Goal: Task Accomplishment & Management: Manage account settings

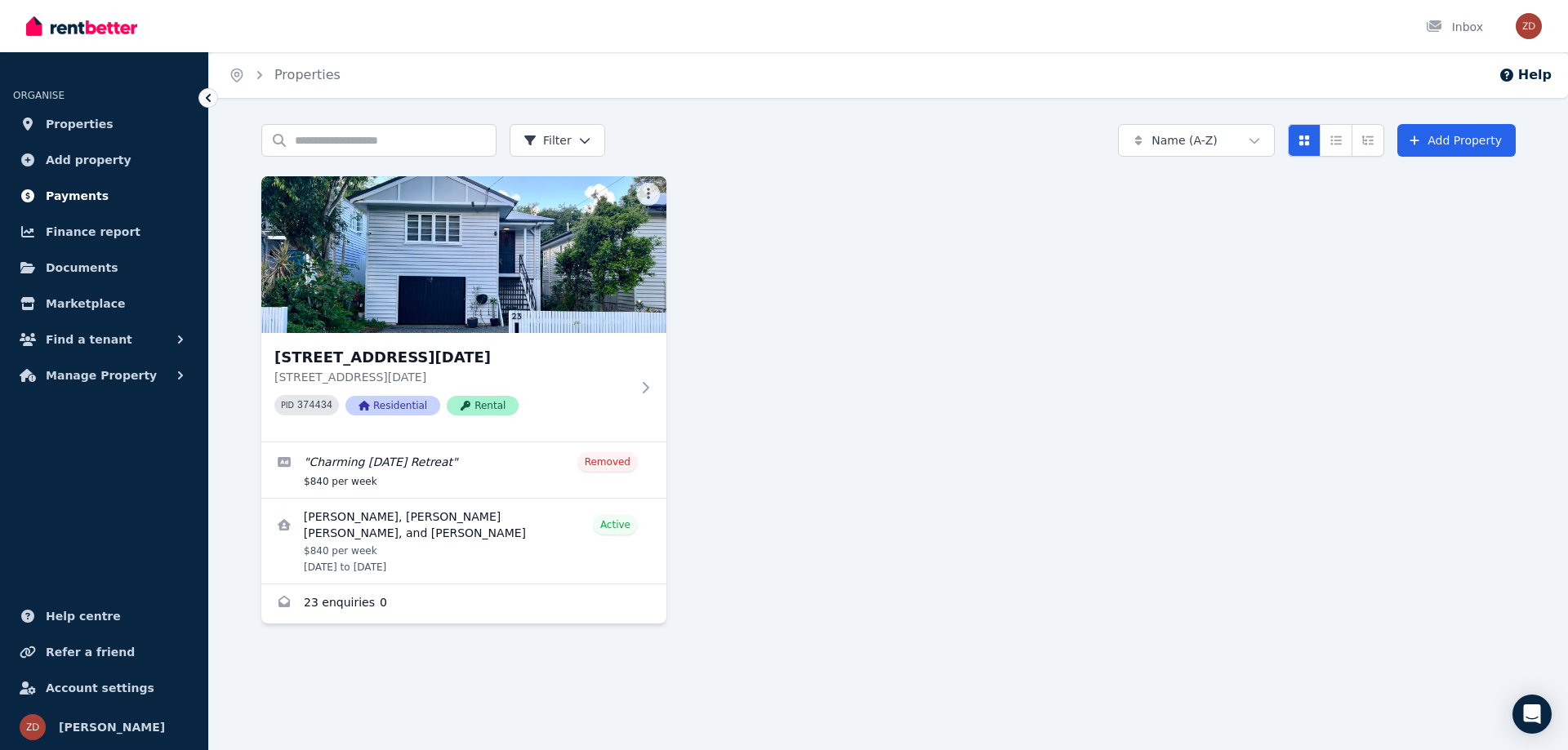
click at [82, 190] on span "Payments" at bounding box center [77, 196] width 63 height 20
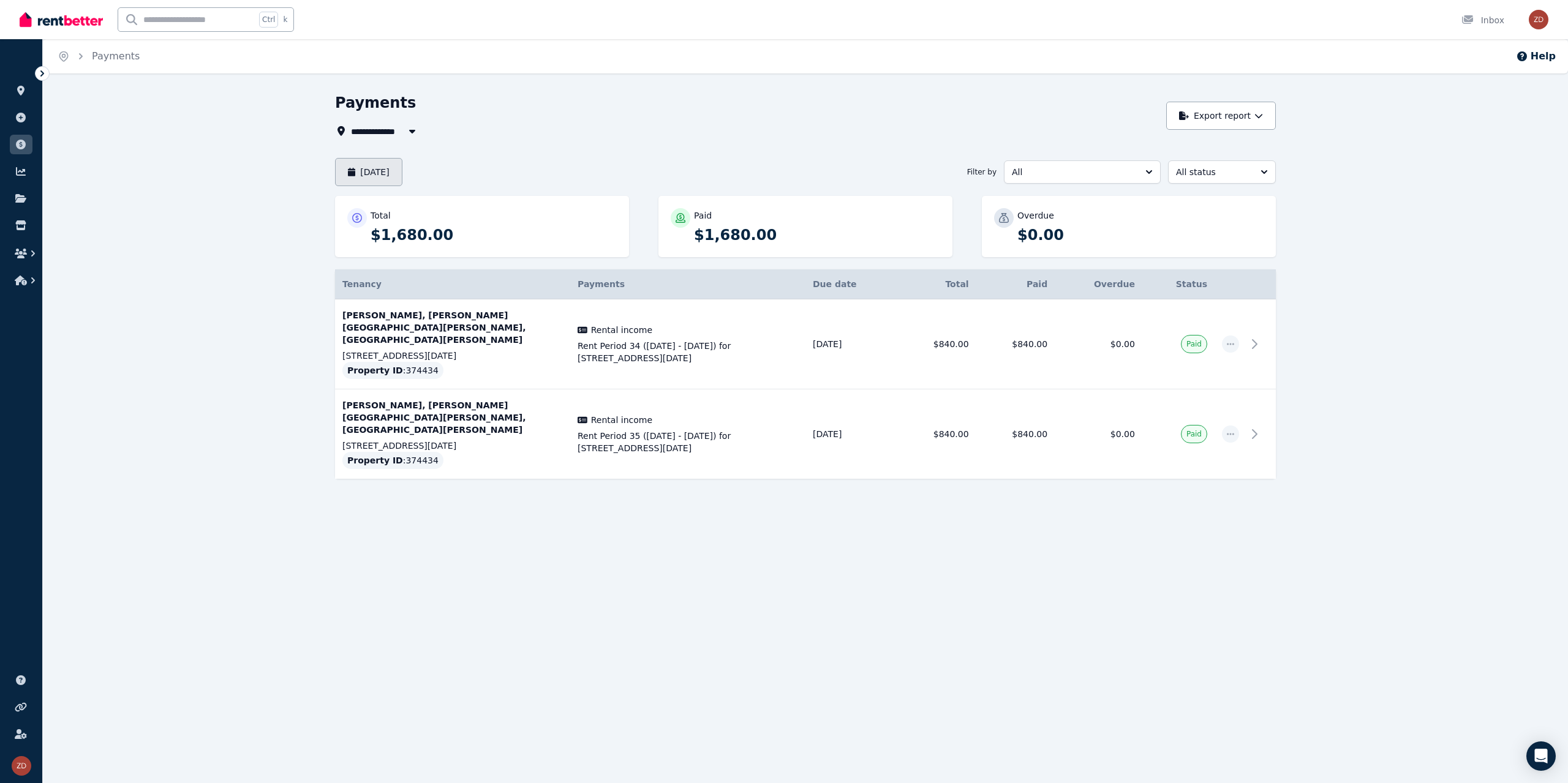
click at [402, 160] on button "[DATE]" at bounding box center [369, 172] width 67 height 28
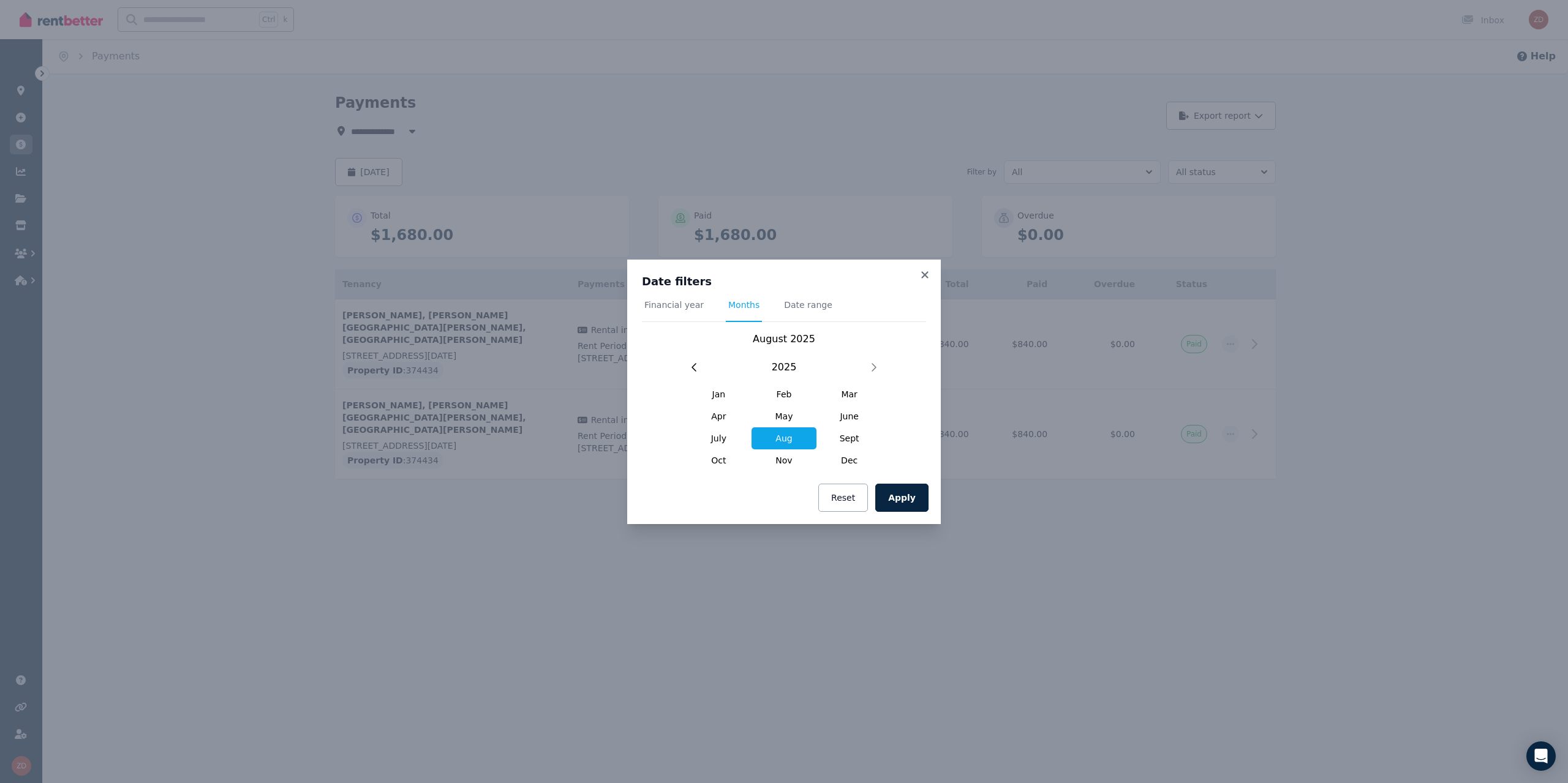
click at [530, 159] on div "Date filters Financial year Months Date range [DATE] [DATE] Feb Mar Apr May Jun…" at bounding box center [784, 392] width 1568 height 783
click at [922, 274] on icon at bounding box center [925, 274] width 12 height 11
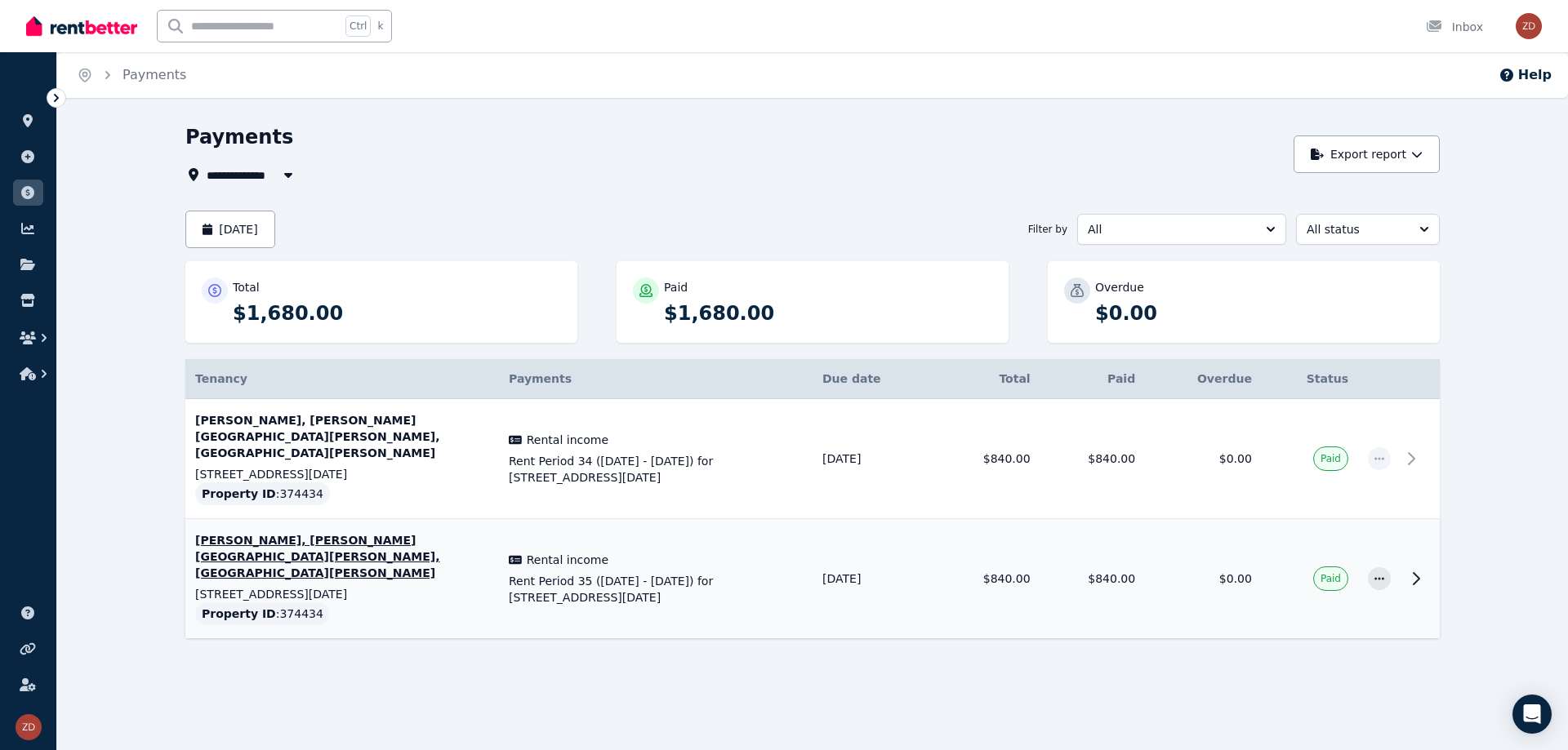
click at [1420, 573] on icon at bounding box center [1416, 579] width 5 height 12
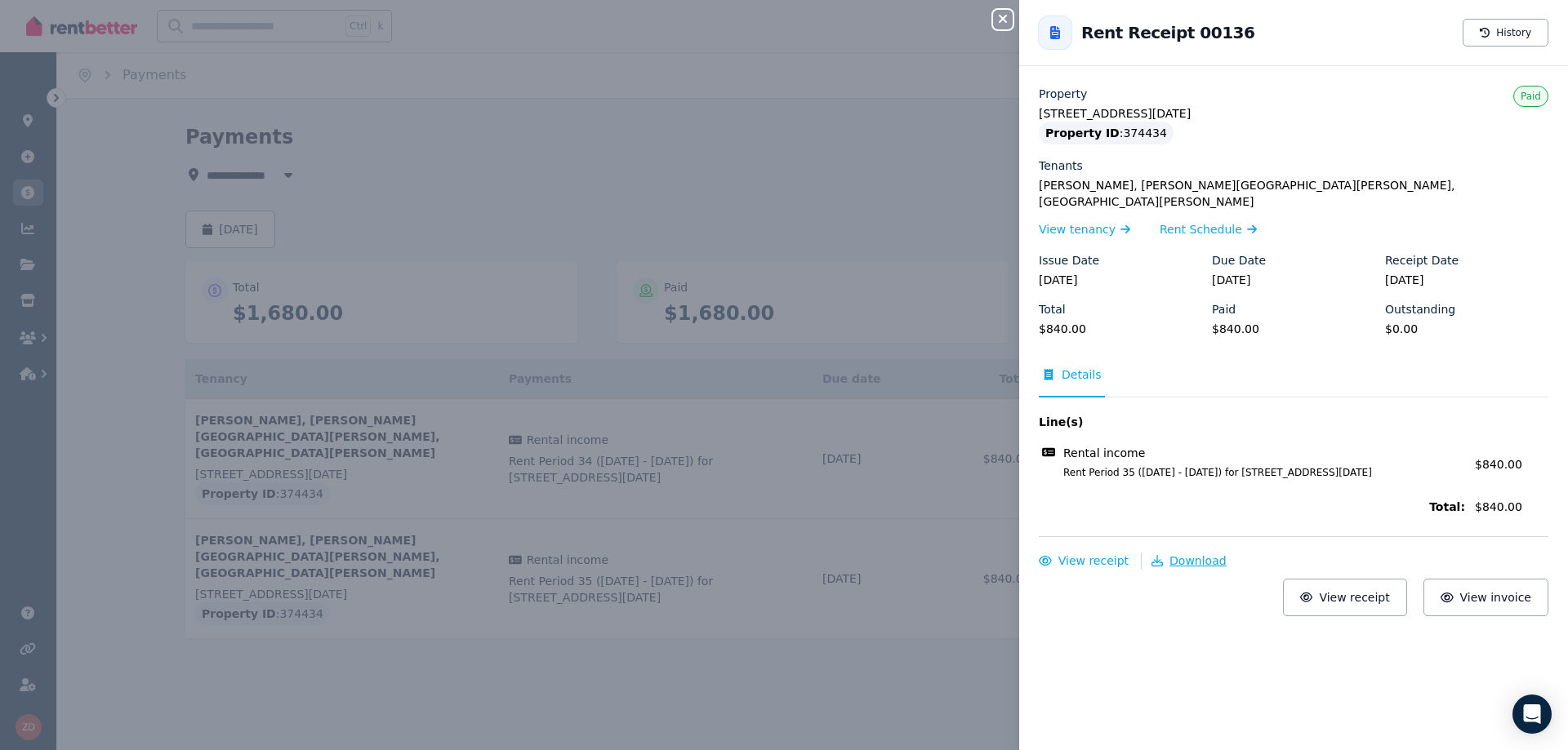
click at [1195, 554] on span "Download" at bounding box center [1198, 561] width 57 height 13
click at [1003, 20] on icon "button" at bounding box center [1003, 18] width 8 height 8
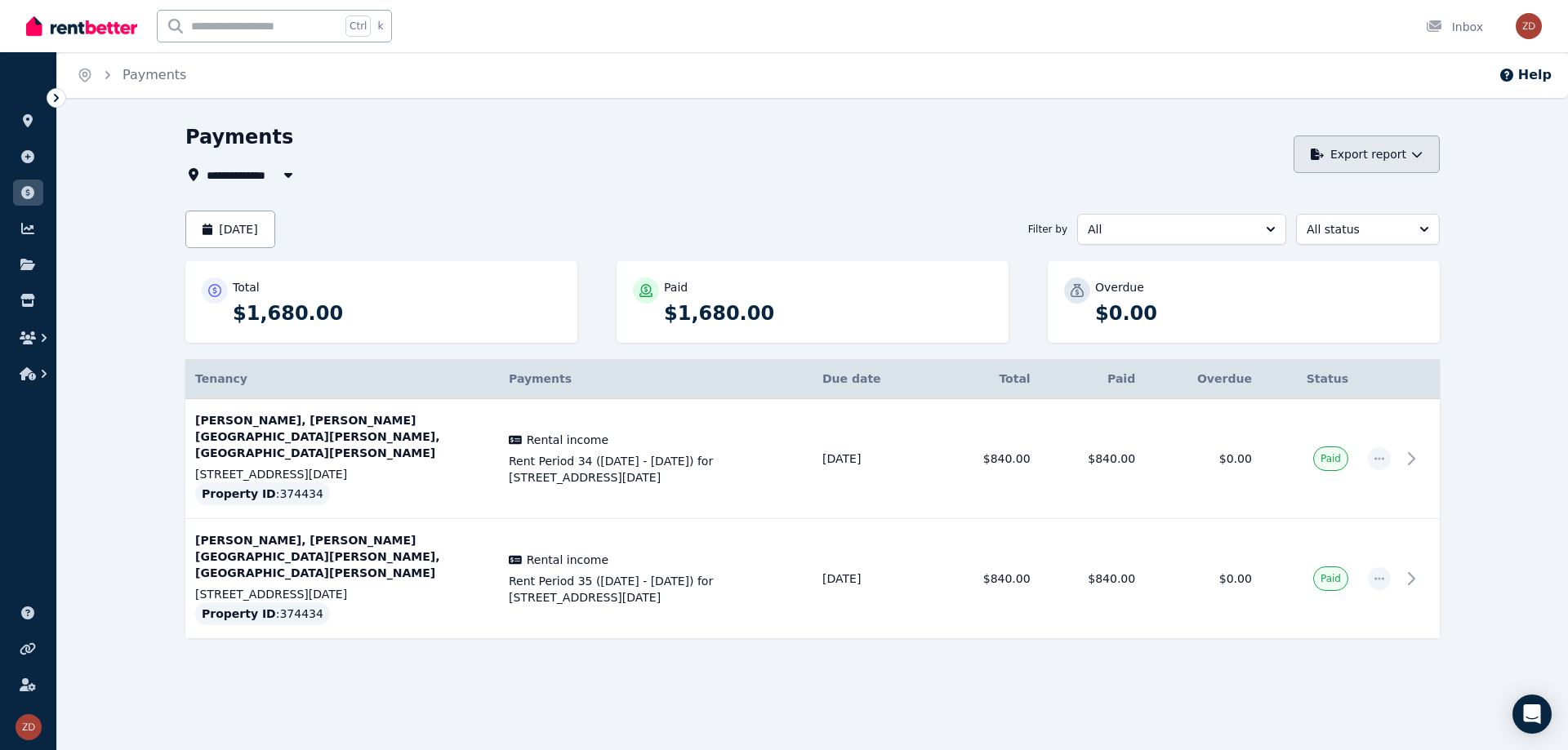
click at [1431, 153] on button "Export report" at bounding box center [1366, 154] width 146 height 38
click at [276, 221] on button "[DATE]" at bounding box center [231, 230] width 90 height 38
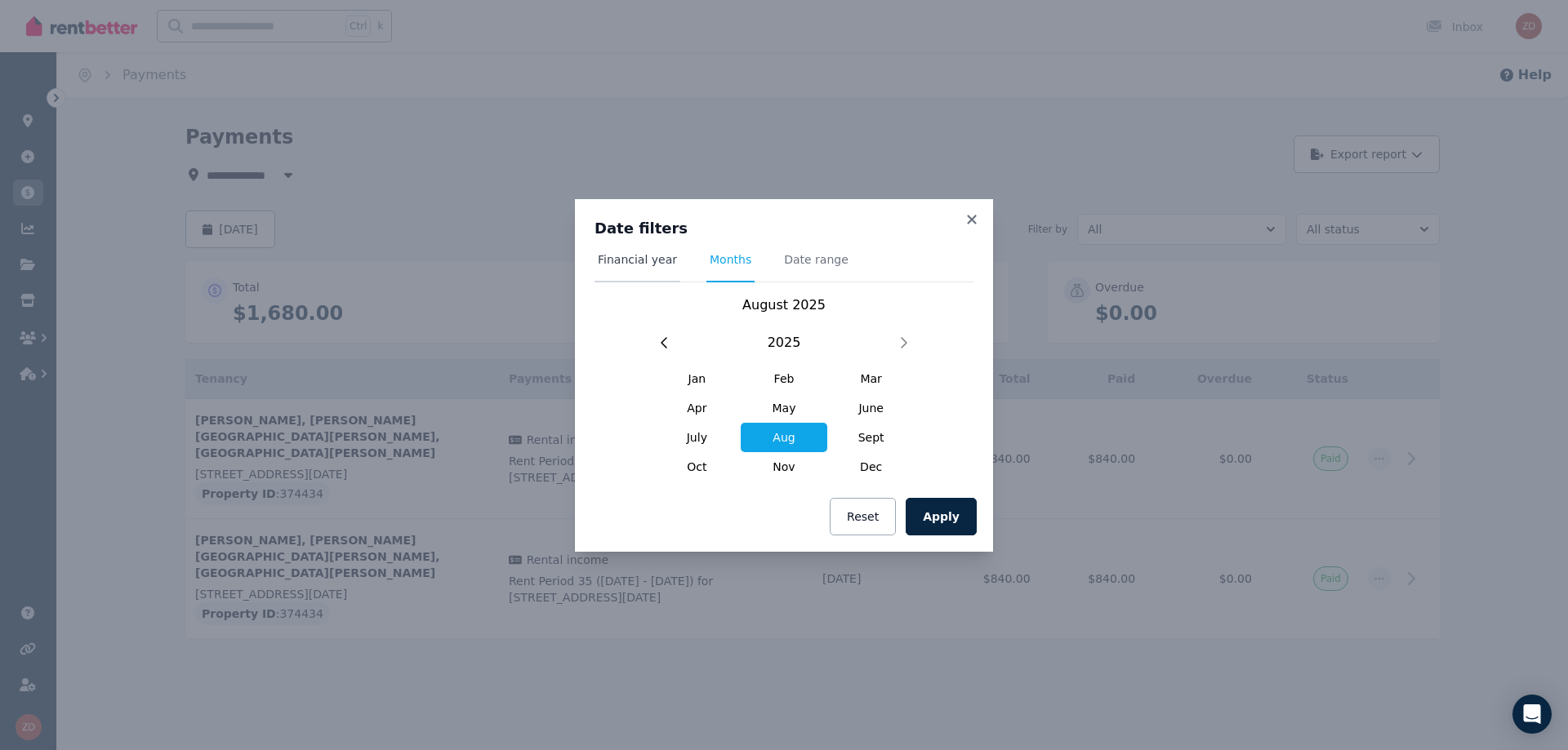
click at [649, 259] on span "Financial year" at bounding box center [637, 259] width 79 height 16
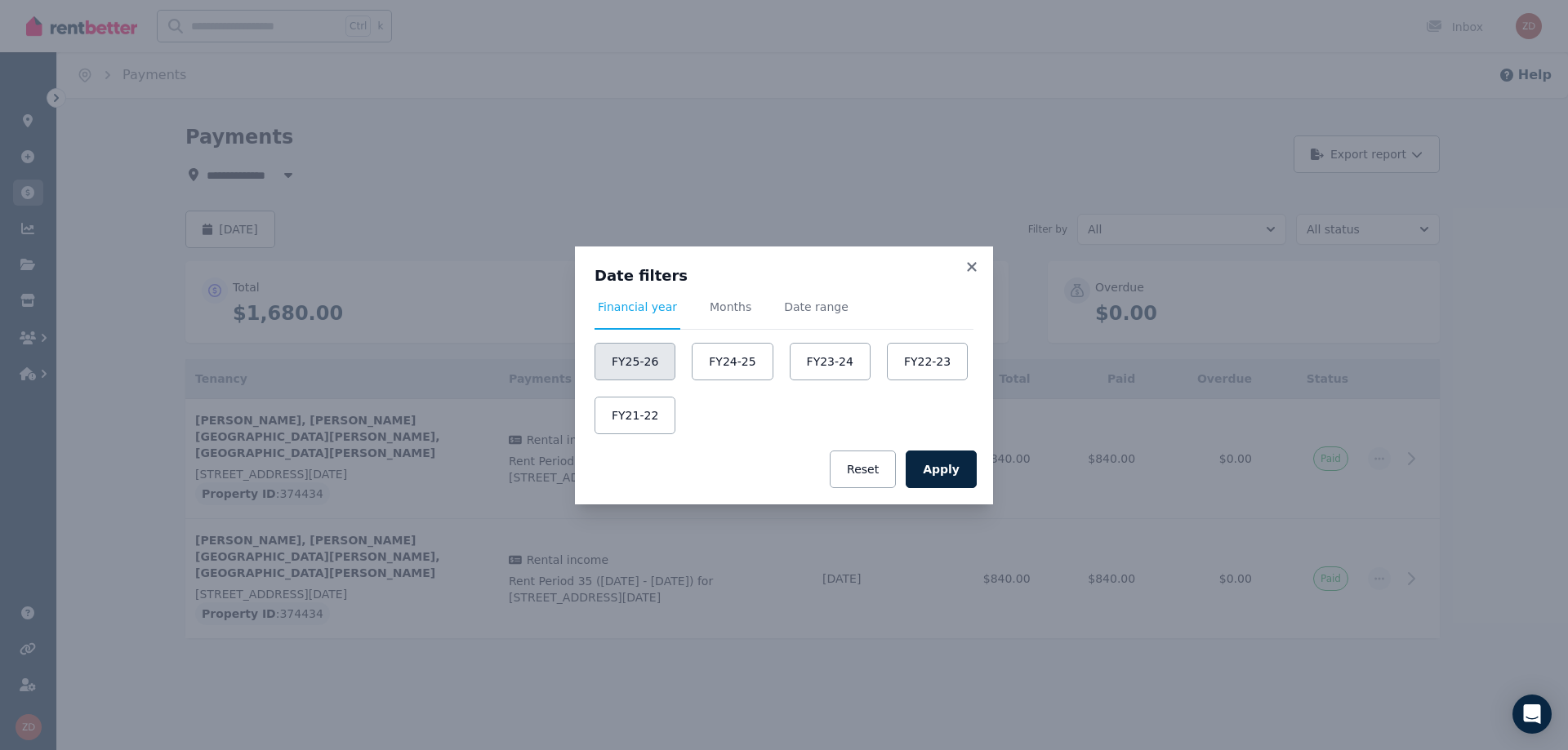
click at [610, 371] on button "FY25-26" at bounding box center [635, 362] width 81 height 38
click at [938, 463] on button "Apply" at bounding box center [941, 469] width 71 height 38
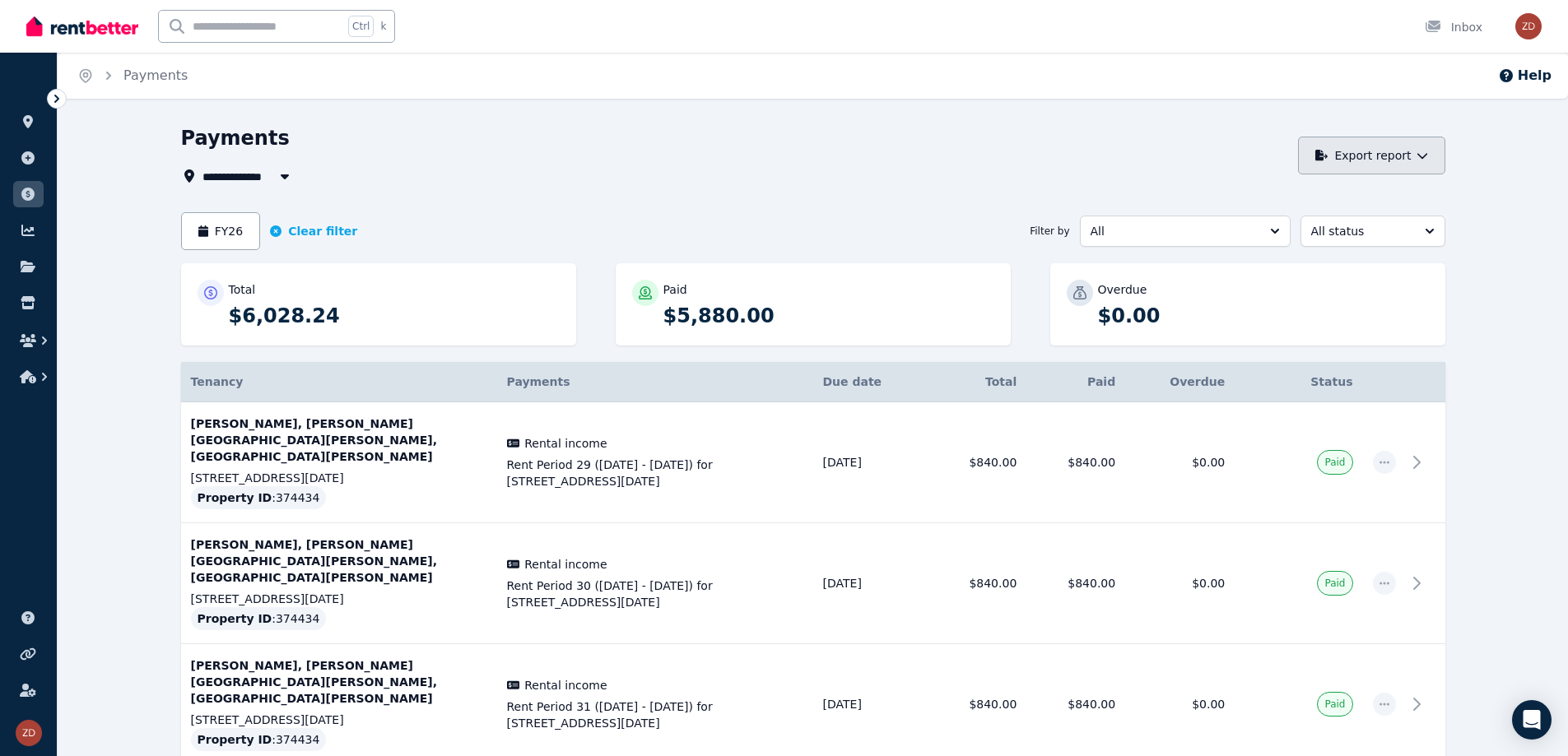
click at [1431, 163] on button "Export report" at bounding box center [1371, 156] width 147 height 38
click at [1321, 200] on p "PDF" at bounding box center [1312, 199] width 35 height 16
click at [1408, 159] on button "Export report" at bounding box center [1371, 156] width 147 height 38
click at [1119, 144] on div "Payments" at bounding box center [734, 140] width 1108 height 32
click at [1412, 227] on button "All status" at bounding box center [1373, 231] width 145 height 32
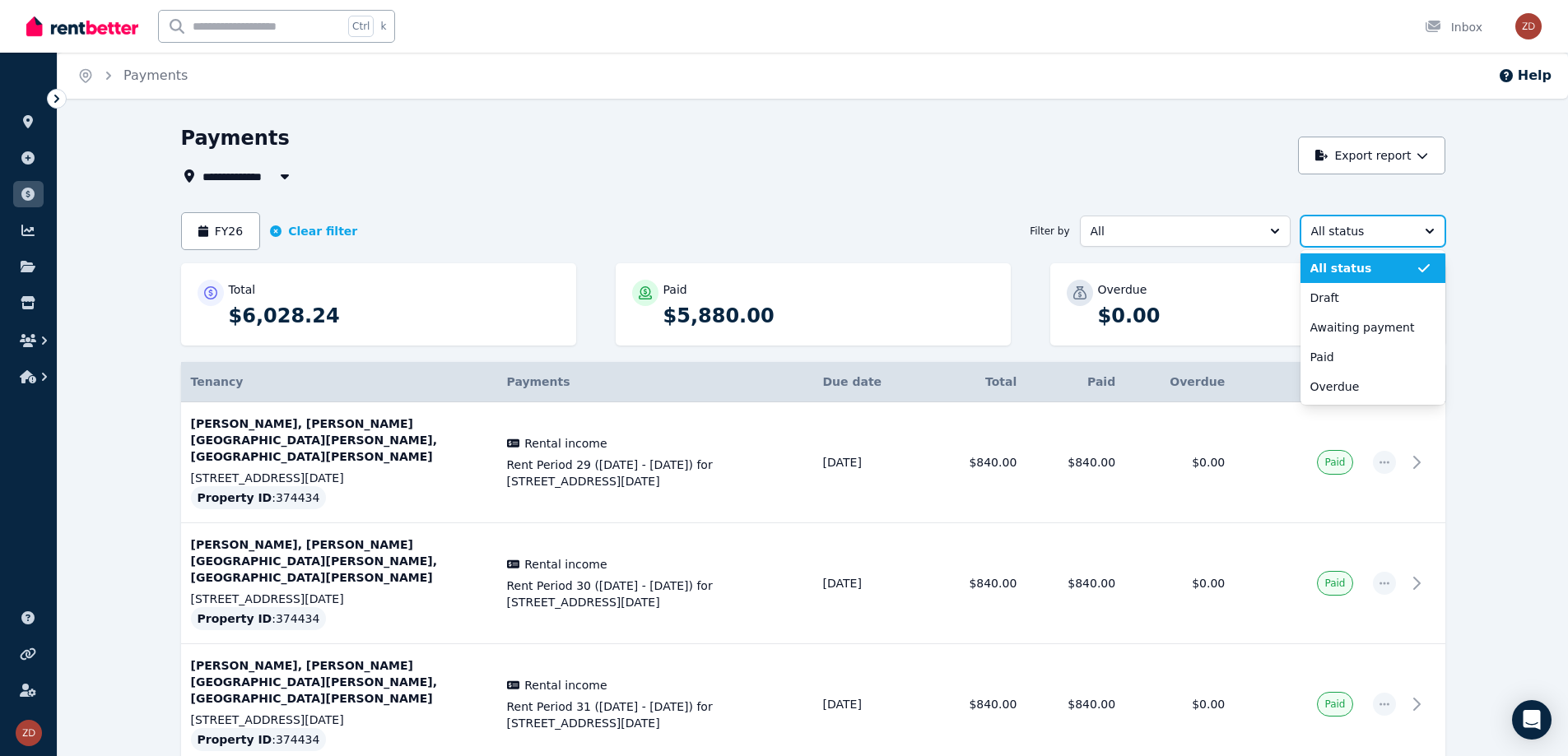
click at [1412, 227] on button "All status" at bounding box center [1373, 231] width 145 height 32
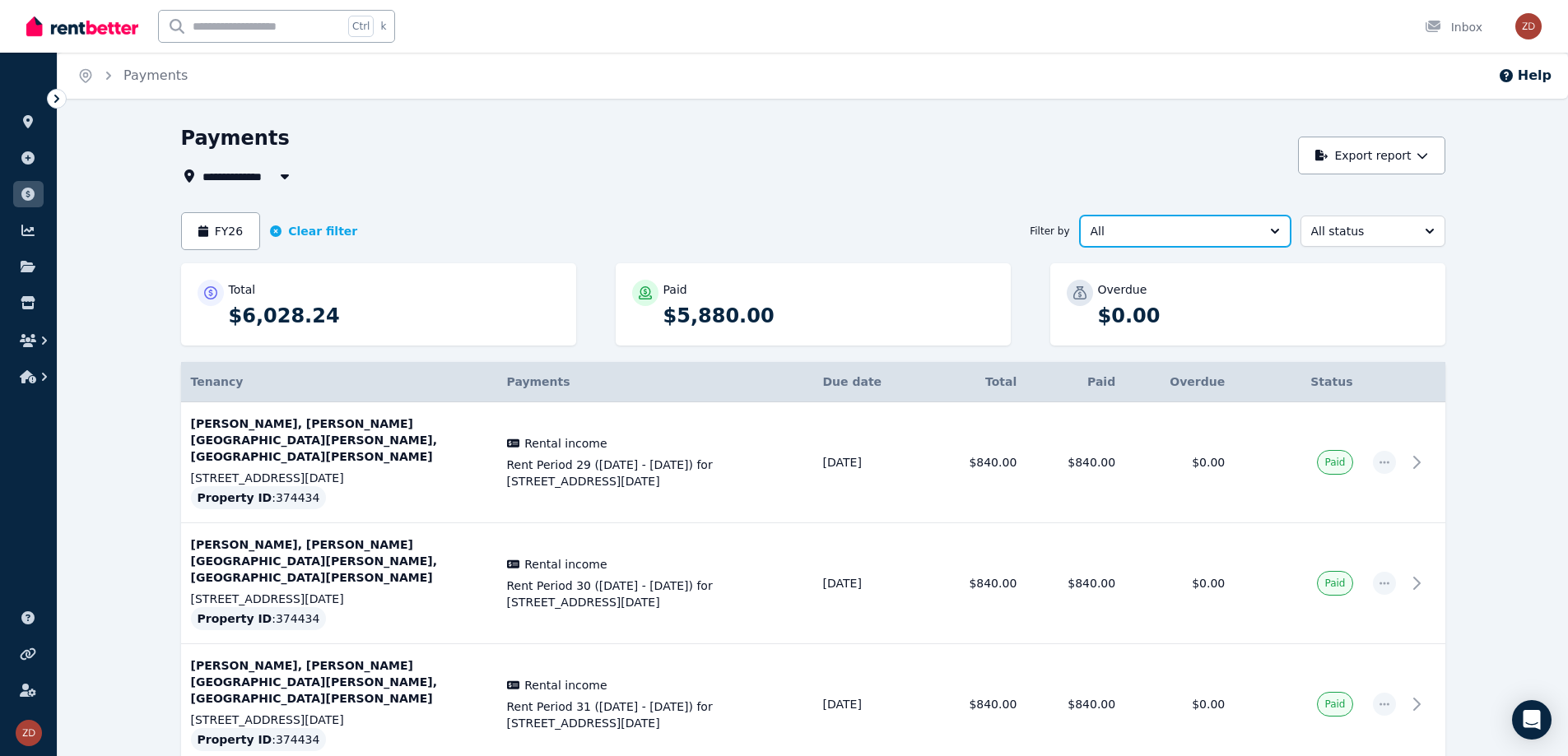
click at [1237, 226] on span "All" at bounding box center [1174, 232] width 166 height 16
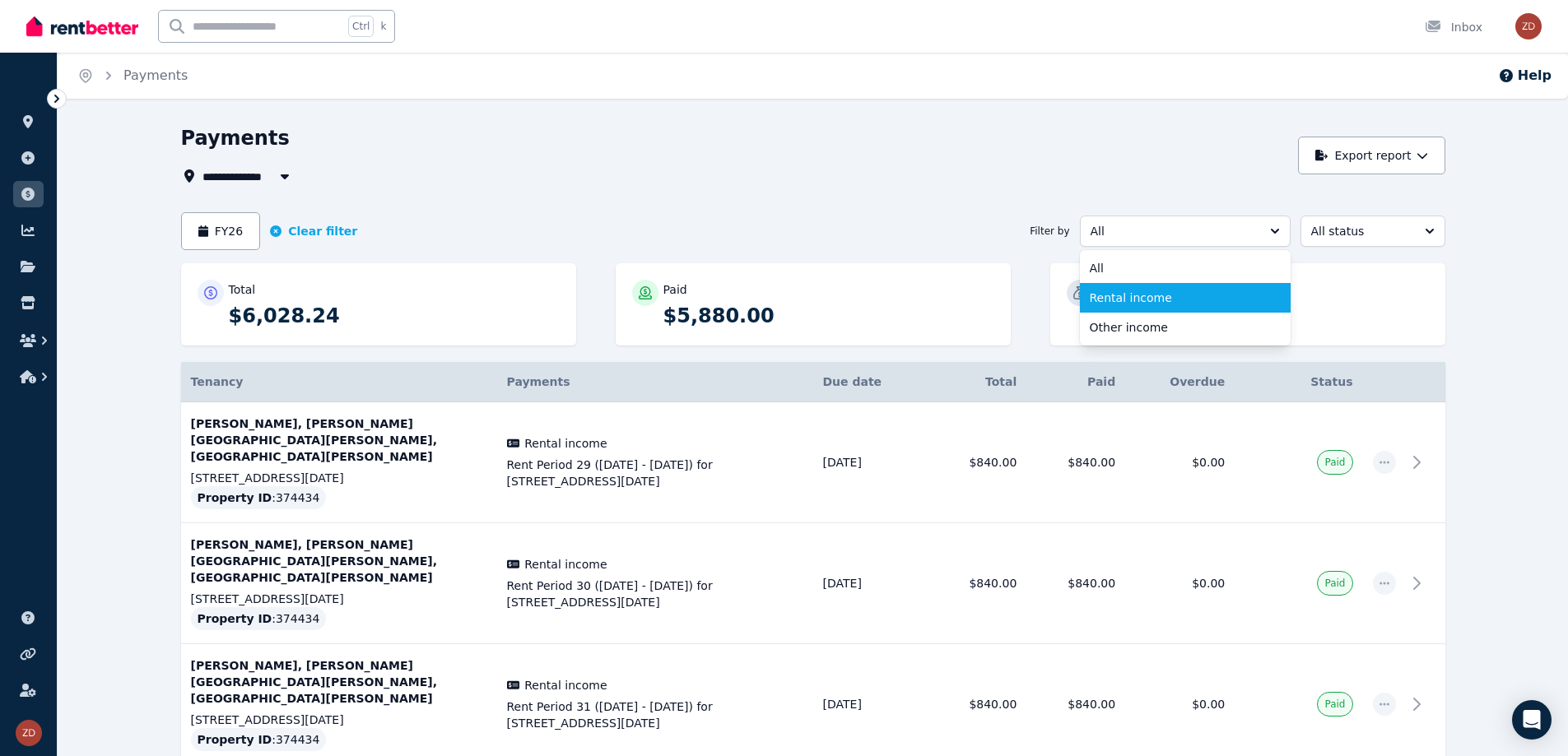
click at [1138, 302] on span "Rental income" at bounding box center [1175, 298] width 171 height 16
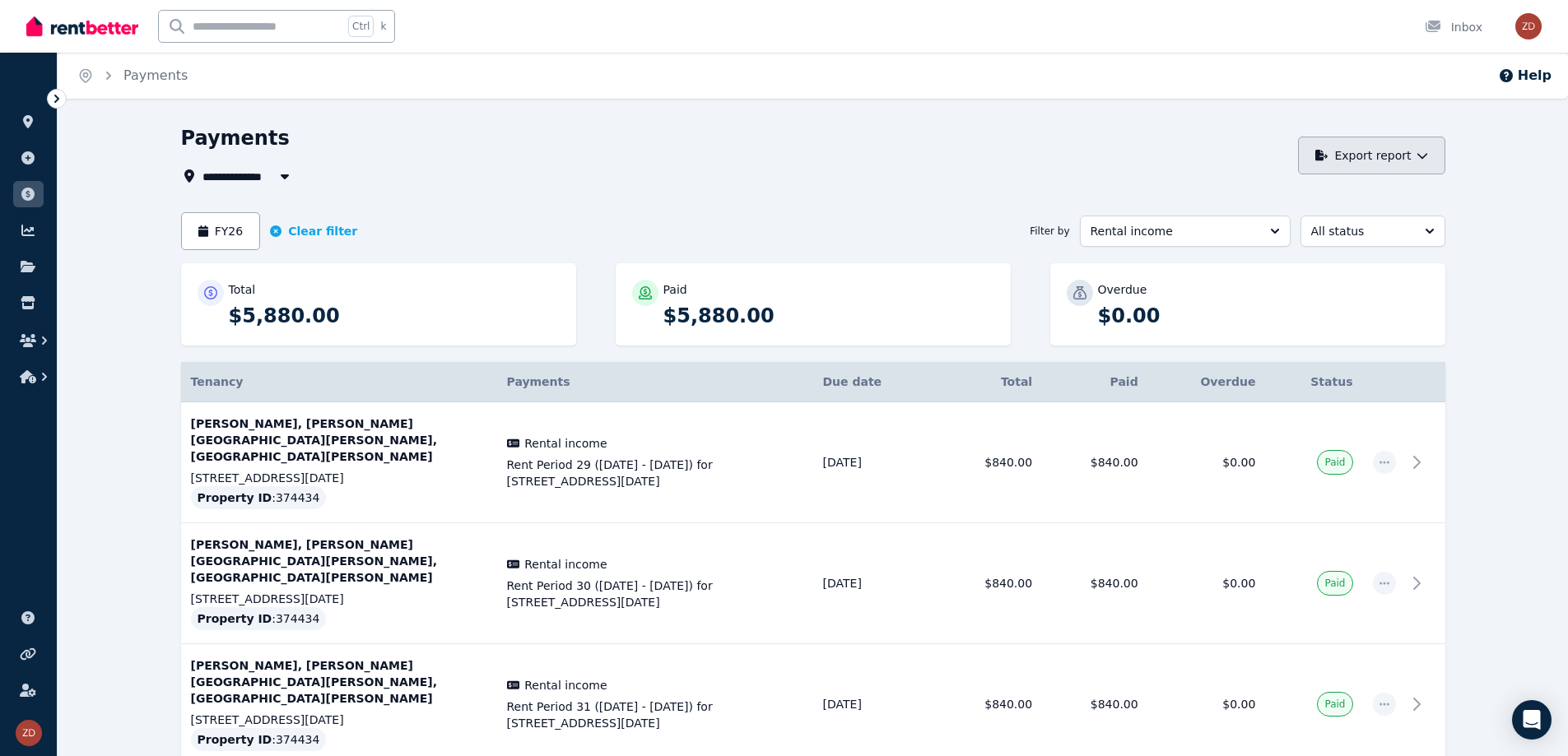
click at [1374, 152] on button "Export report" at bounding box center [1371, 156] width 147 height 38
click at [1323, 204] on p "PDF" at bounding box center [1312, 199] width 35 height 16
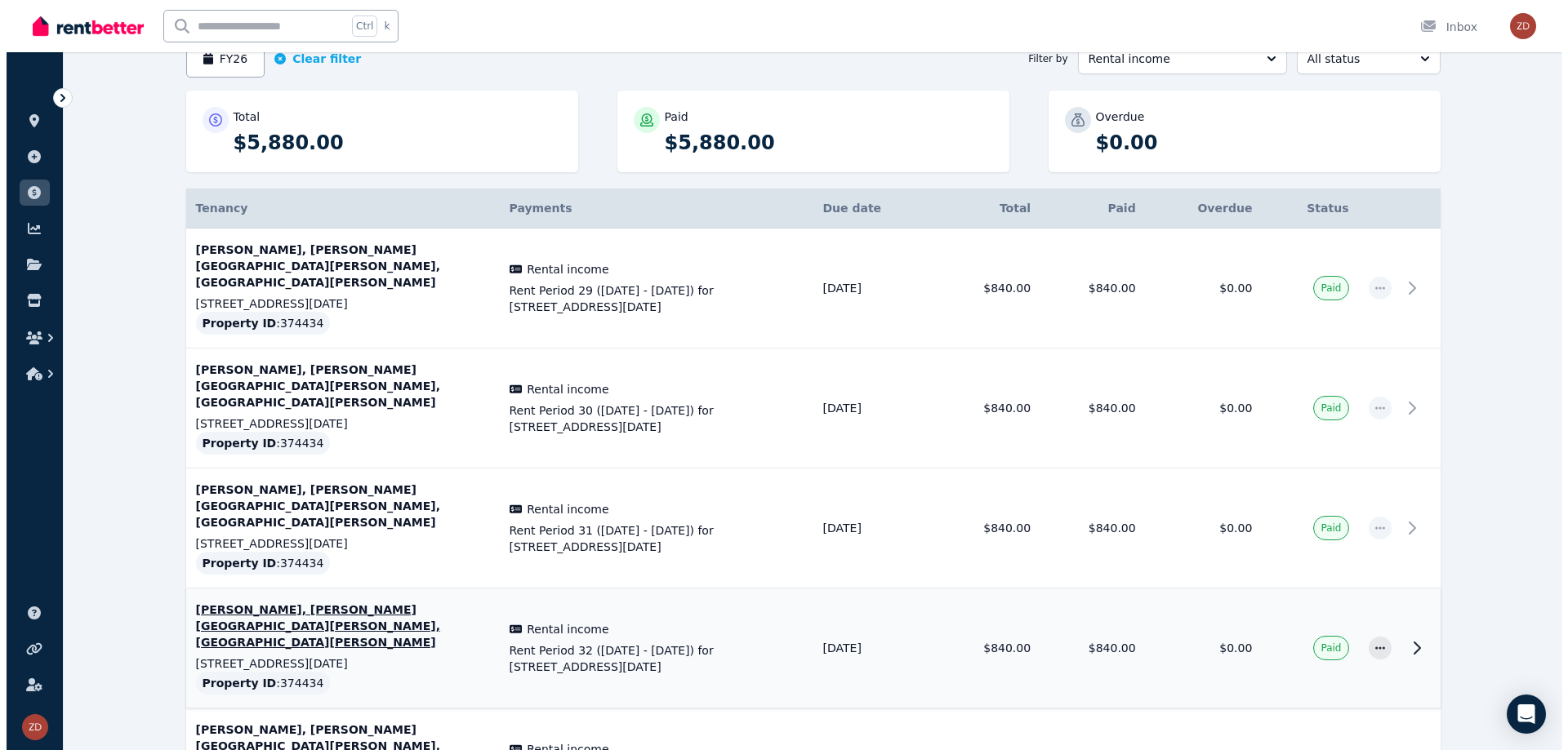
scroll to position [348, 0]
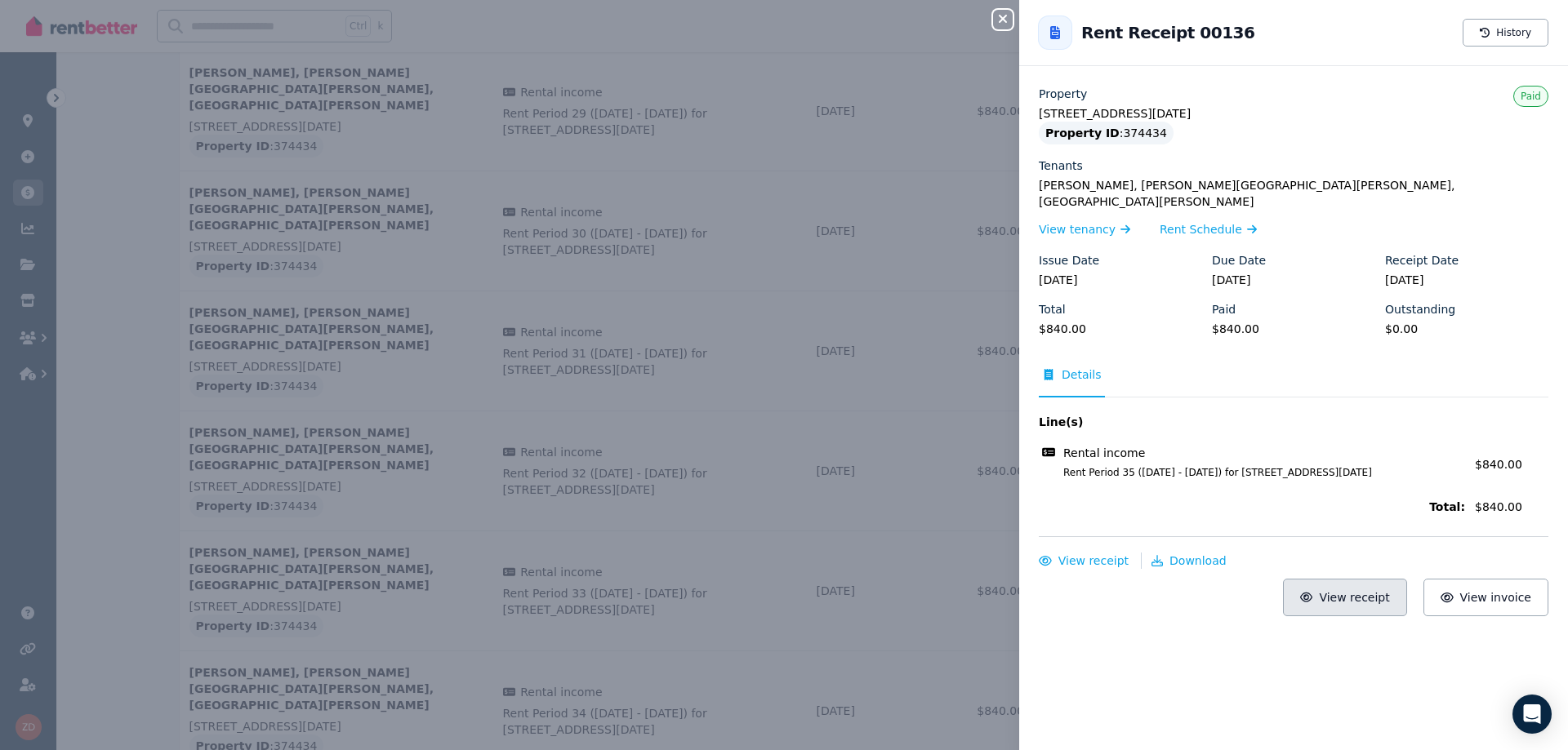
click at [1366, 591] on span "View receipt" at bounding box center [1354, 597] width 70 height 13
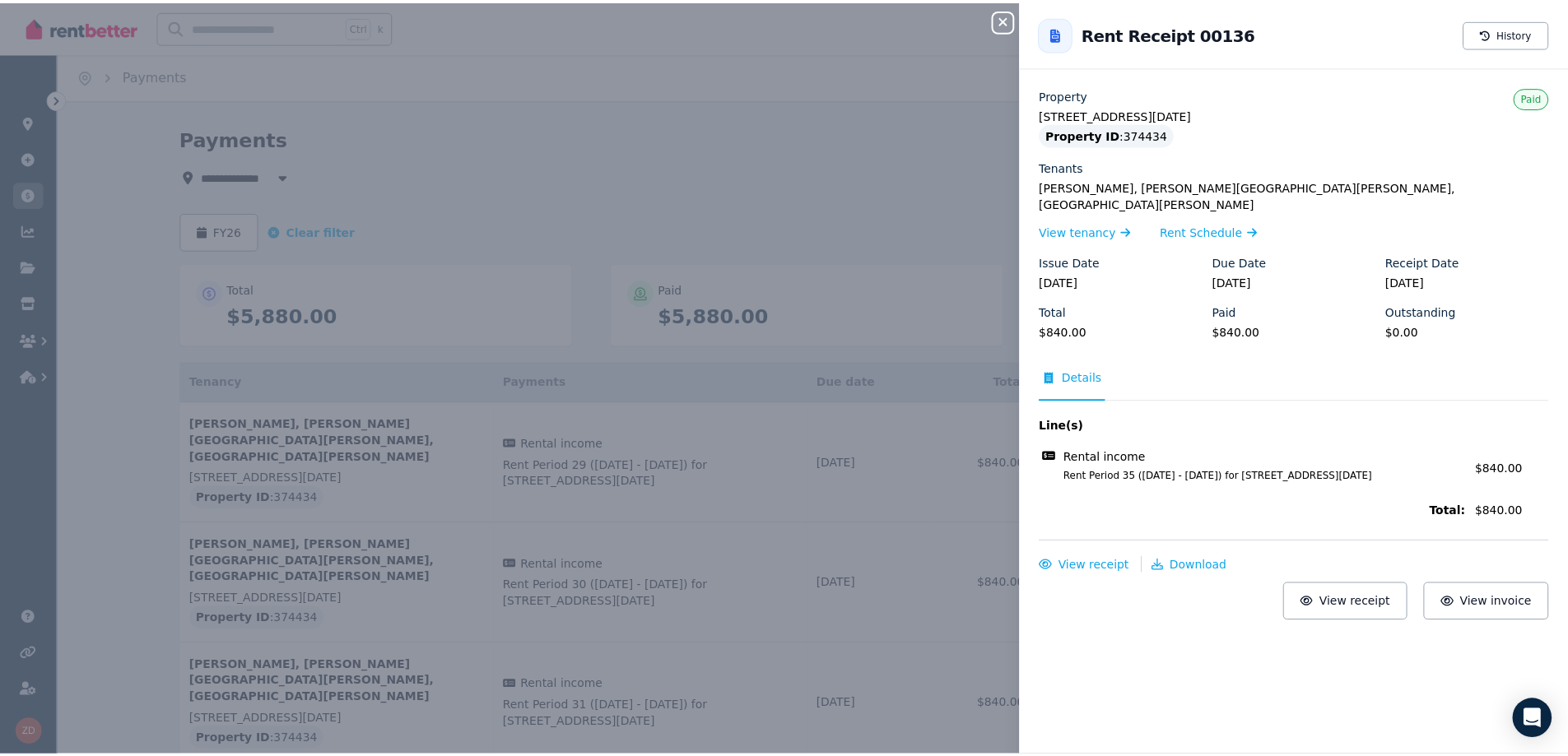
scroll to position [0, 0]
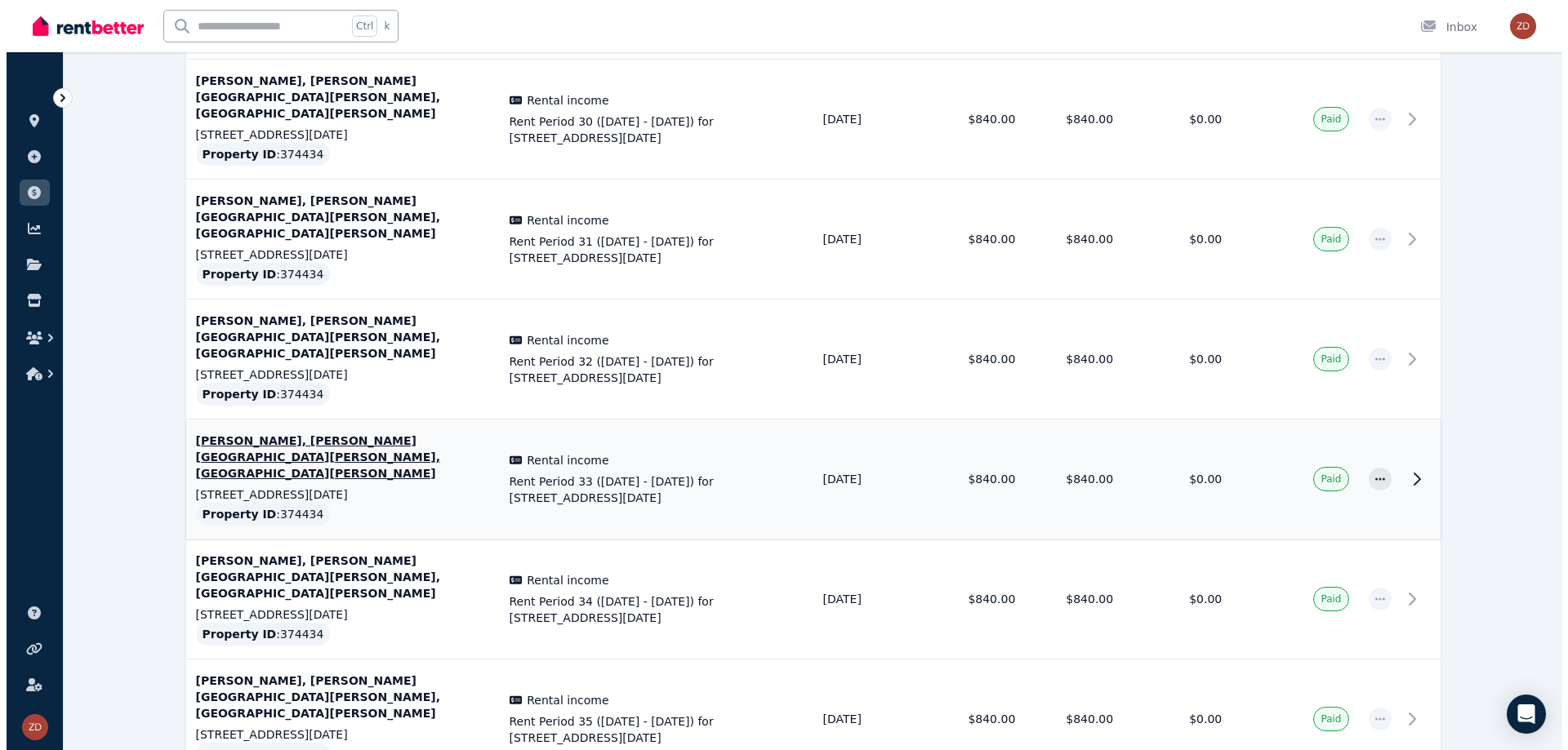
scroll to position [461, 0]
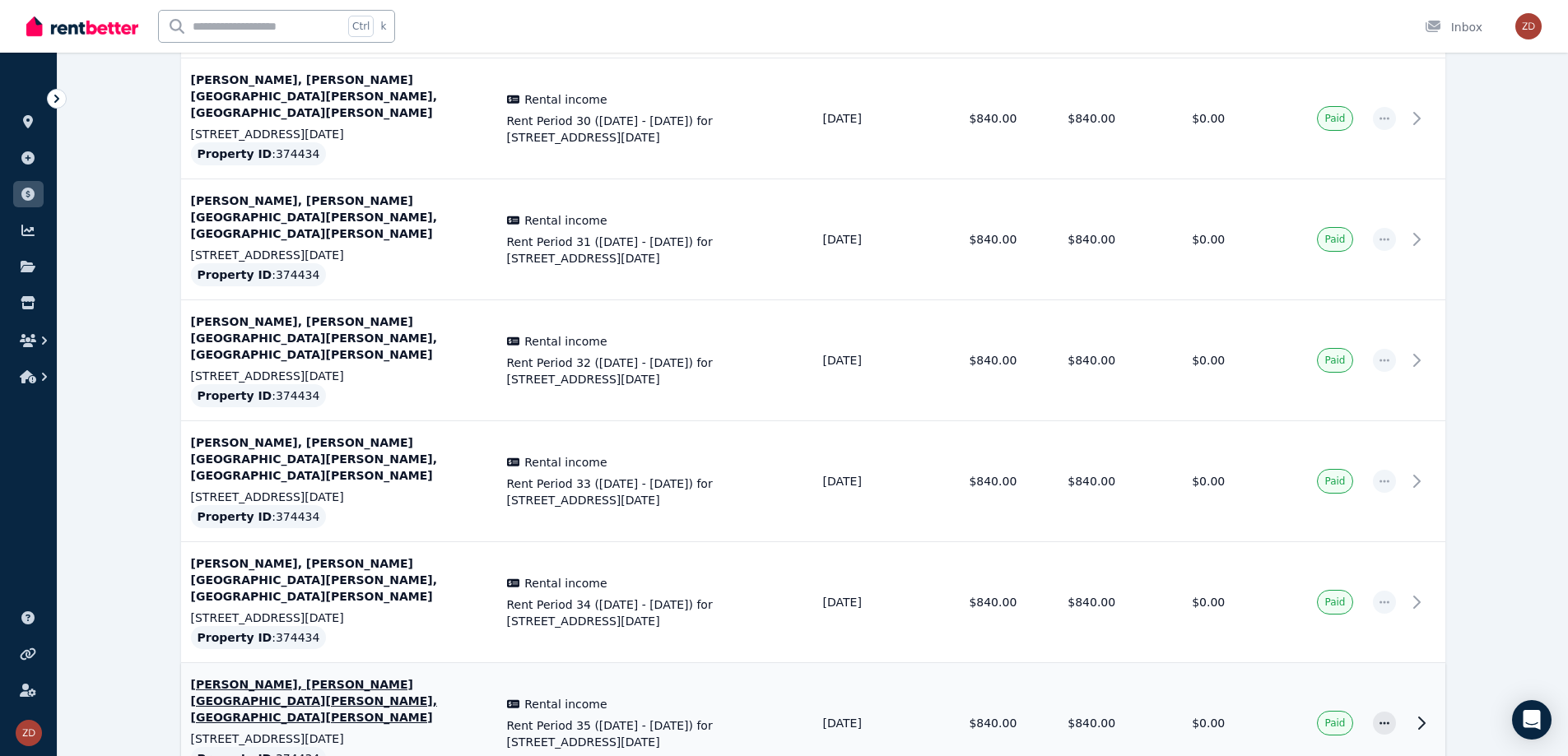
click at [1430, 713] on icon at bounding box center [1422, 723] width 20 height 20
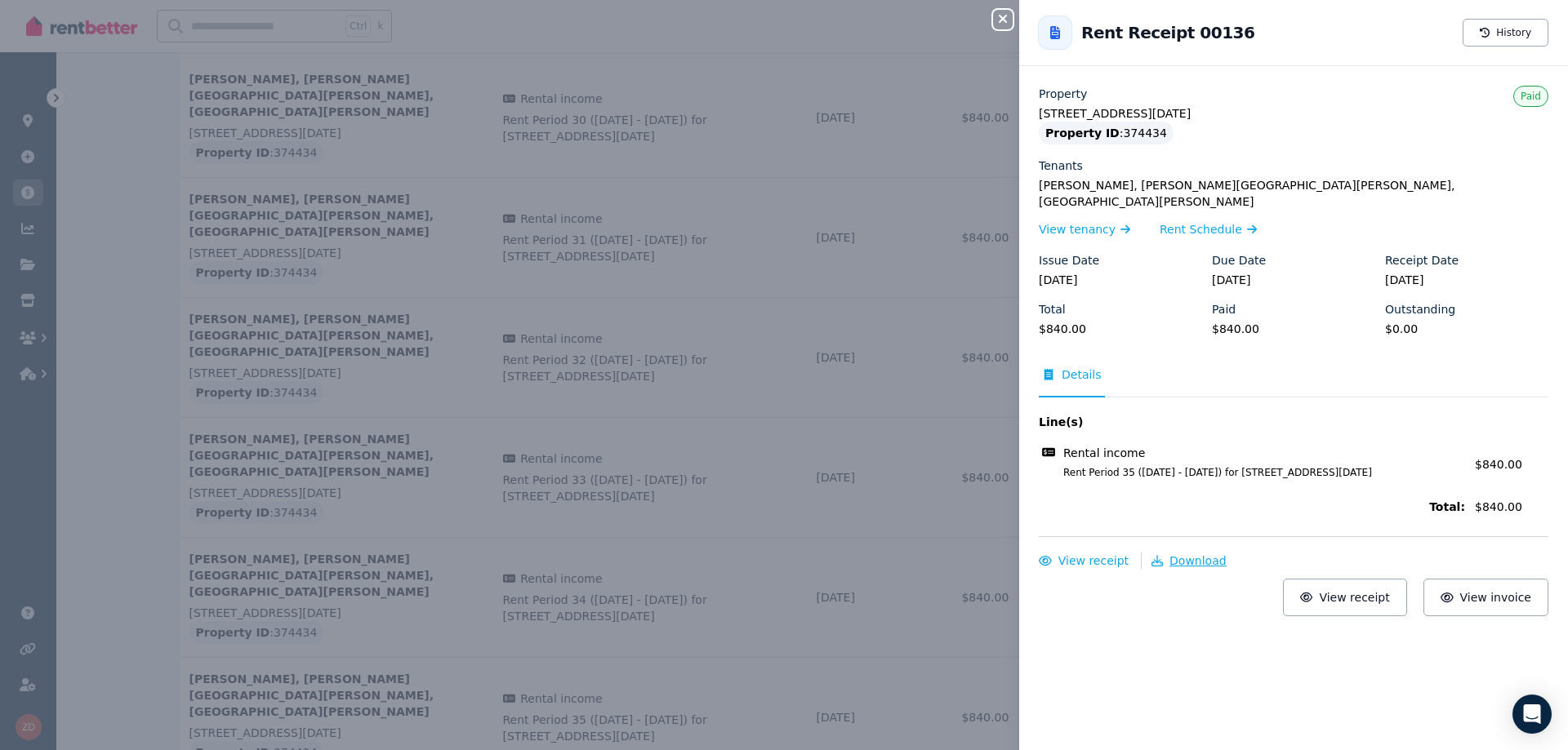
click at [1178, 554] on span "Download" at bounding box center [1198, 561] width 57 height 13
click at [704, 225] on div "Close panel Back to Rent Receipt 00136 History Property [STREET_ADDRESS][DATE] …" at bounding box center [784, 375] width 1568 height 750
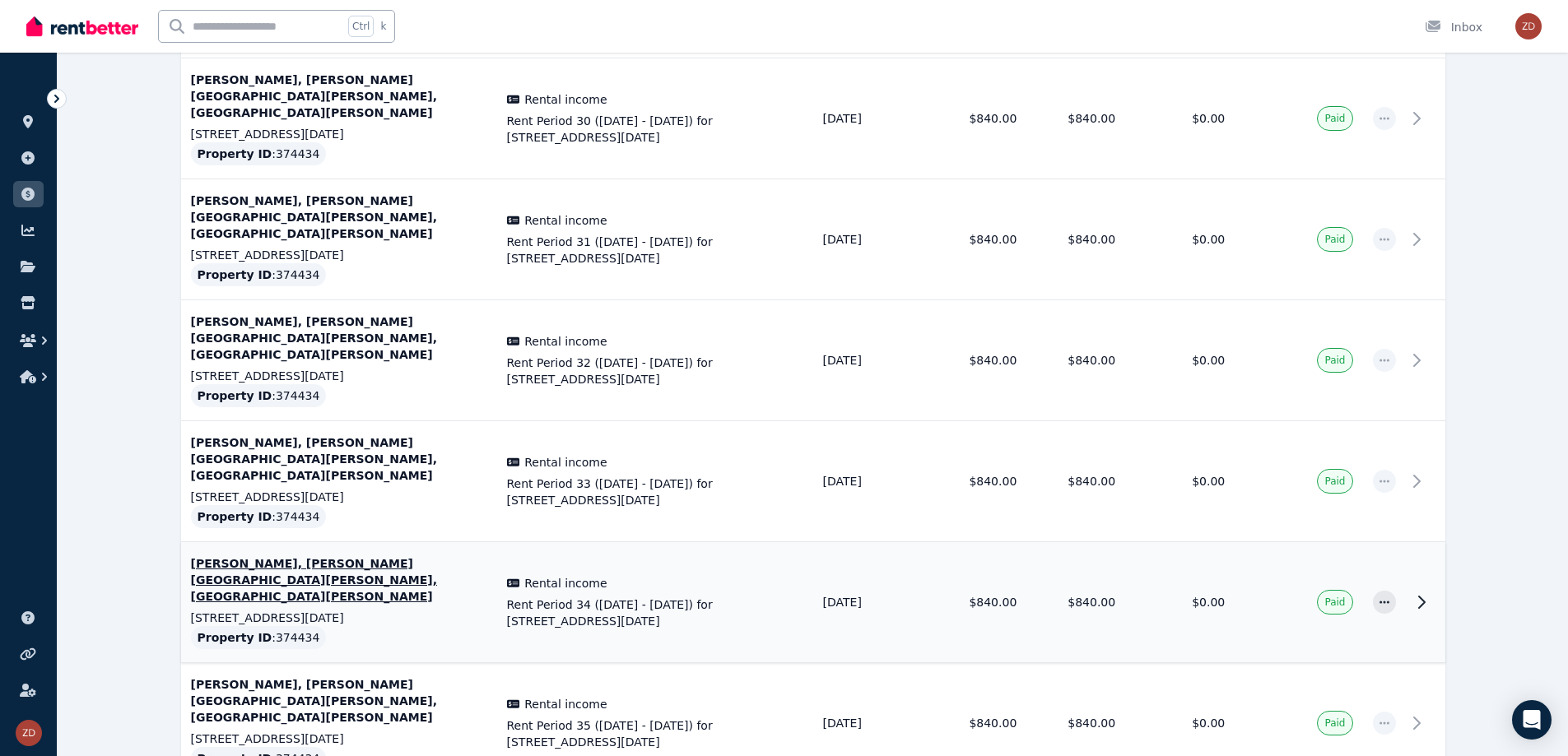
click at [1412, 592] on icon at bounding box center [1422, 602] width 20 height 20
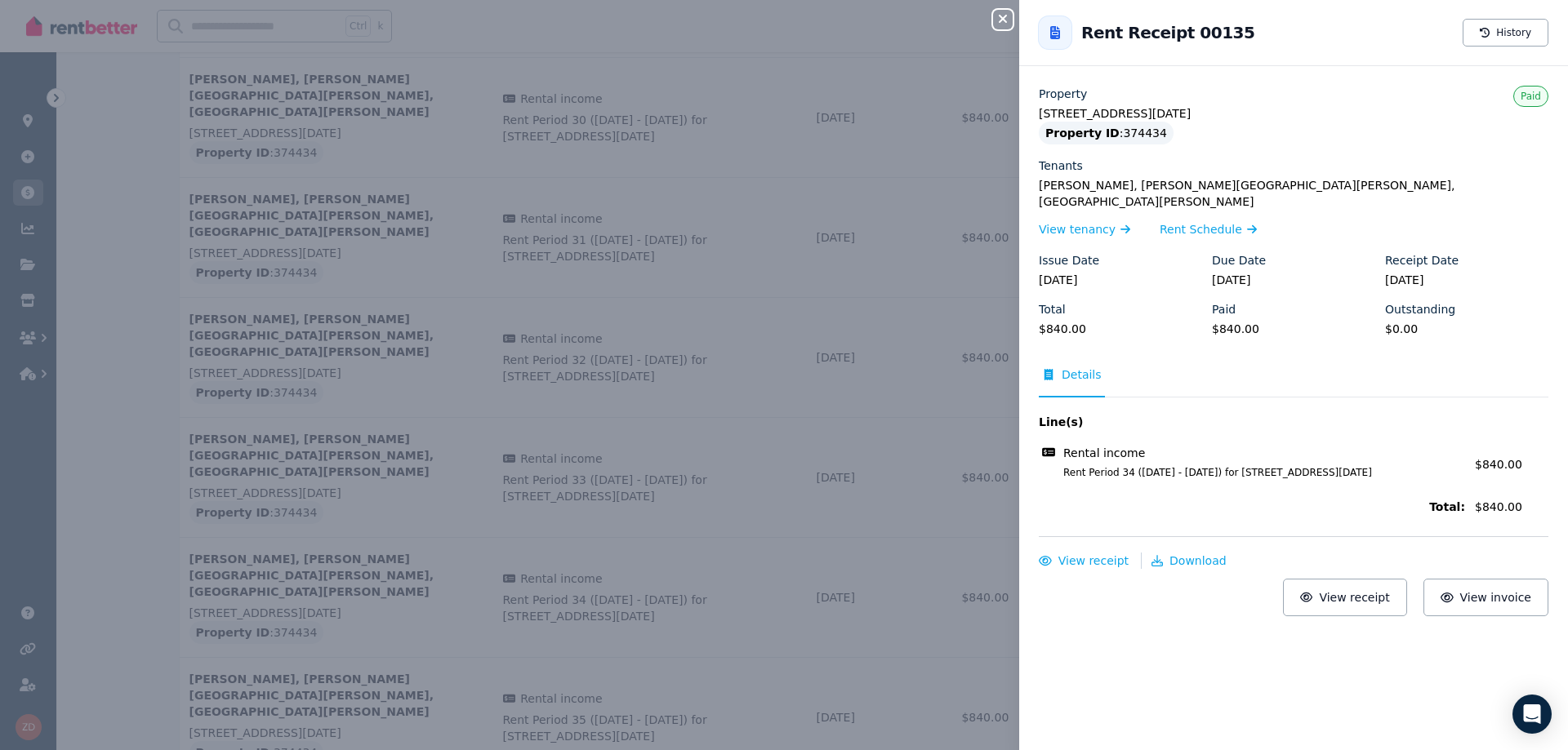
click at [950, 397] on div "Close panel Back to Rent Receipt 00135 History Property [STREET_ADDRESS][DATE] …" at bounding box center [784, 375] width 1568 height 750
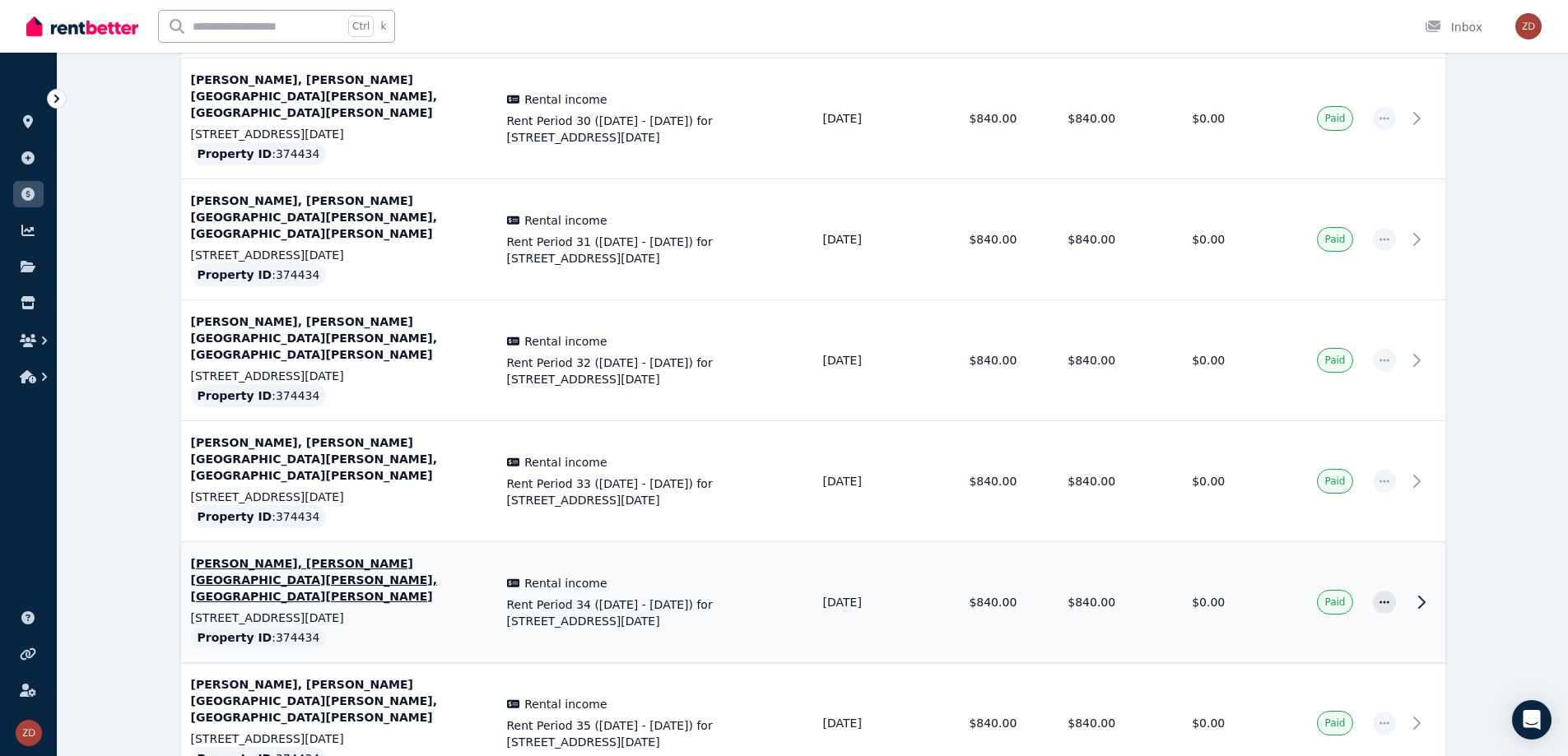
click at [1420, 592] on icon at bounding box center [1422, 602] width 20 height 20
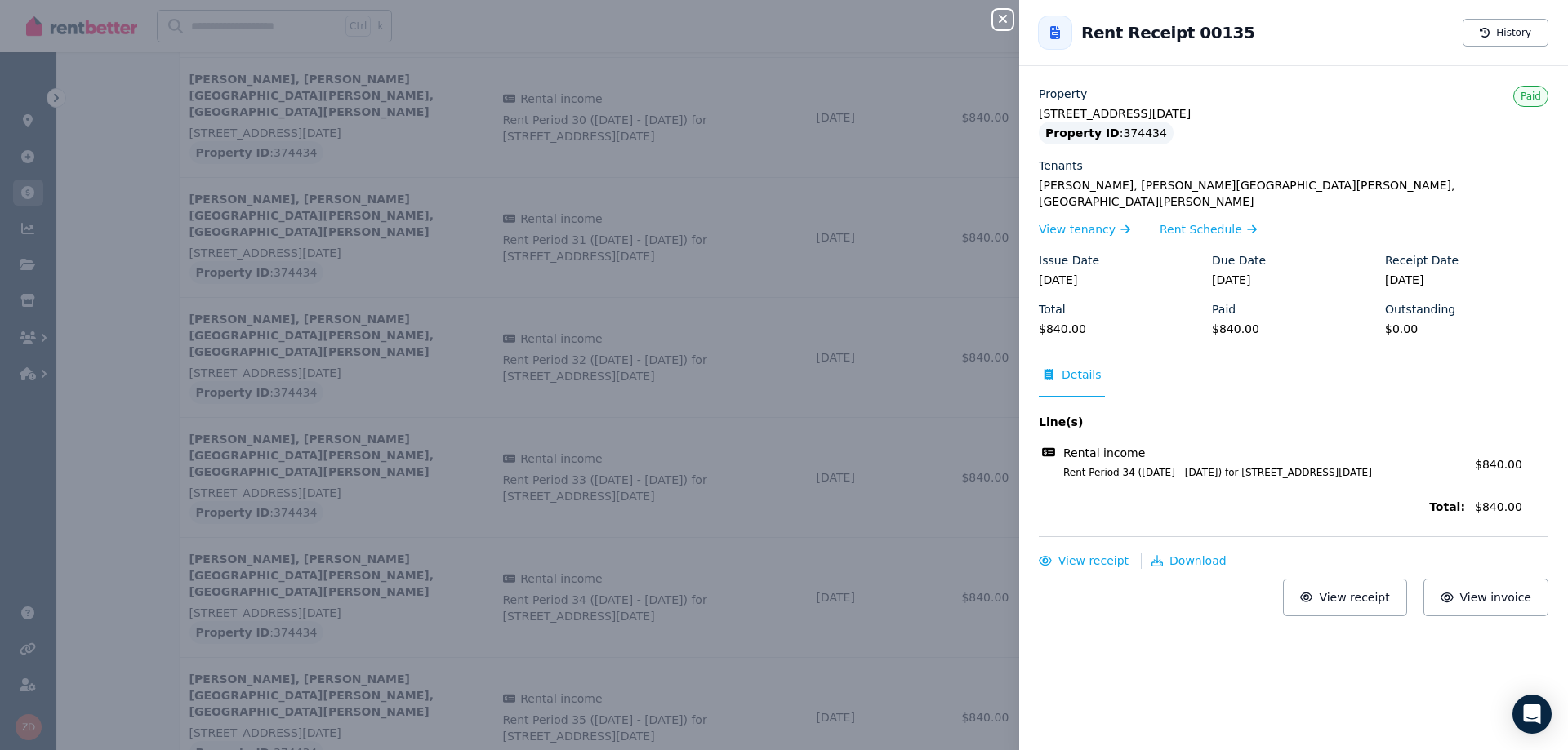
click at [1169, 554] on span "Download" at bounding box center [1198, 561] width 57 height 13
